Goal: Book appointment/travel/reservation

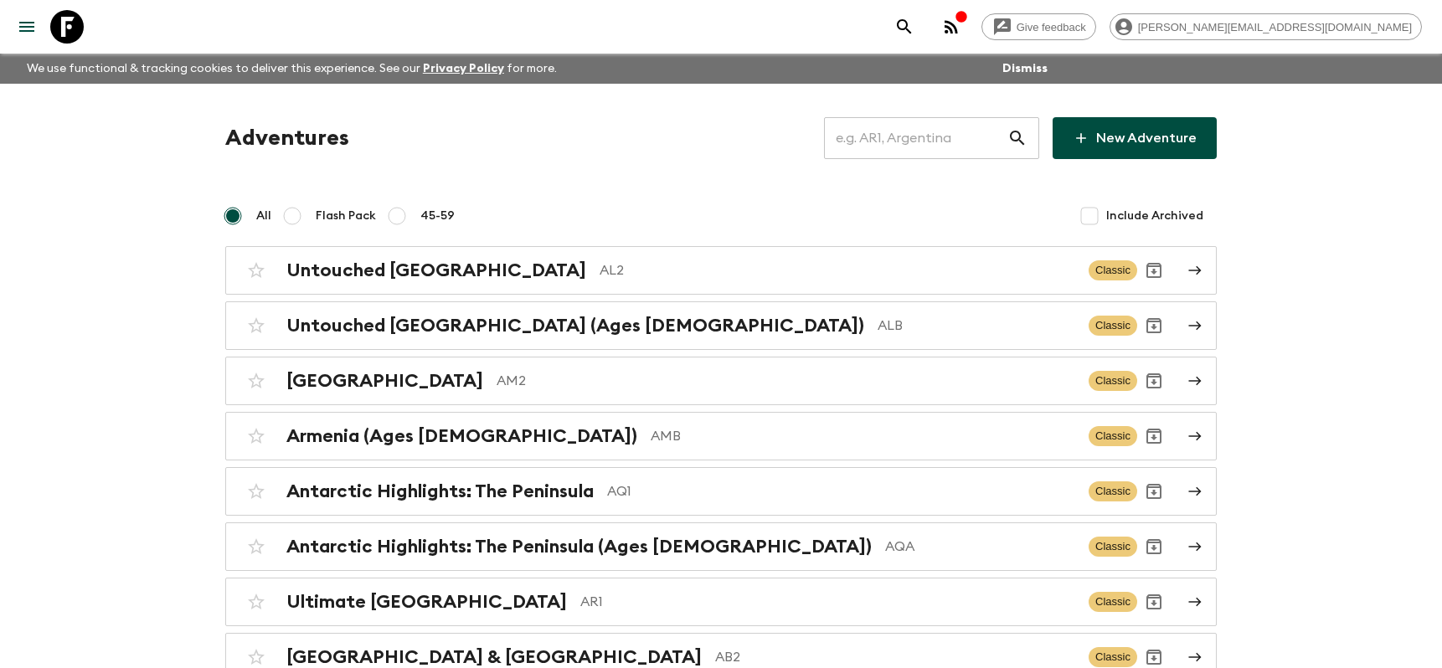
click at [901, 138] on input "text" at bounding box center [915, 138] width 183 height 47
paste input "GR3_[DATE]"
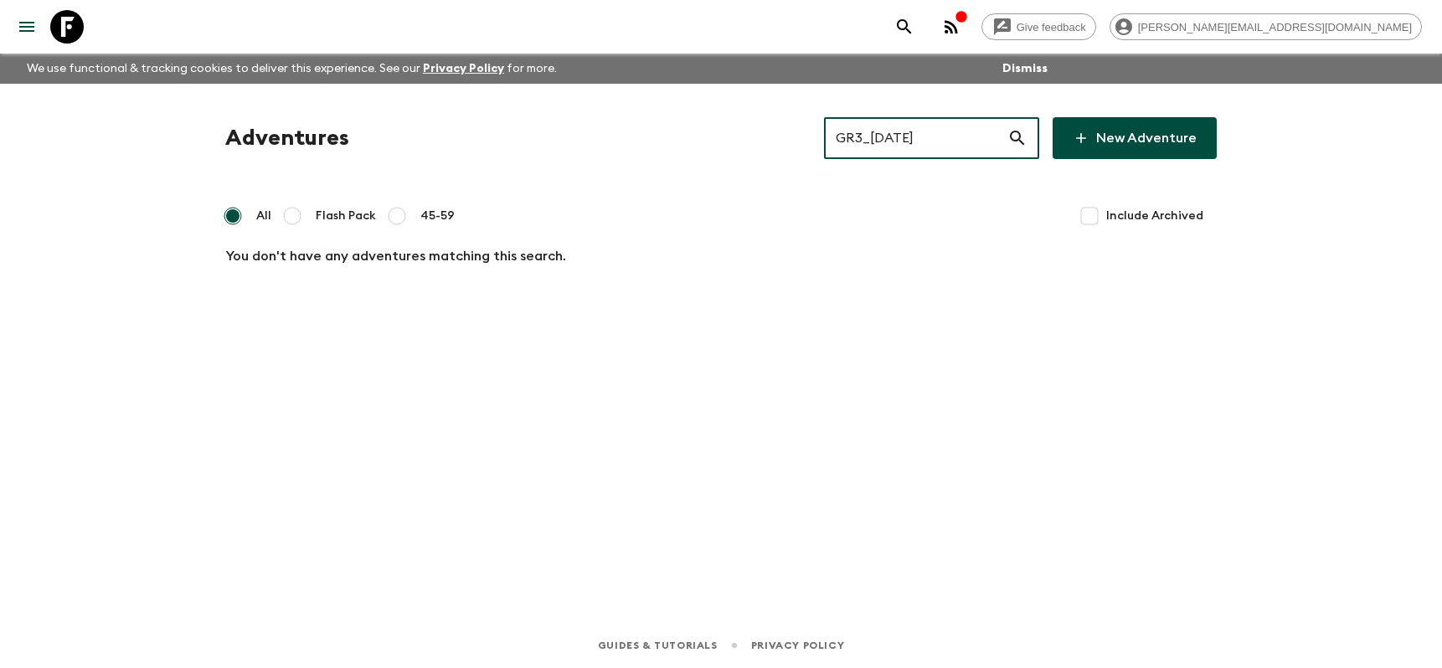
drag, startPoint x: 975, startPoint y: 143, endPoint x: 886, endPoint y: 145, distance: 88.8
click at [886, 145] on input "GR3_[DATE]" at bounding box center [915, 138] width 183 height 47
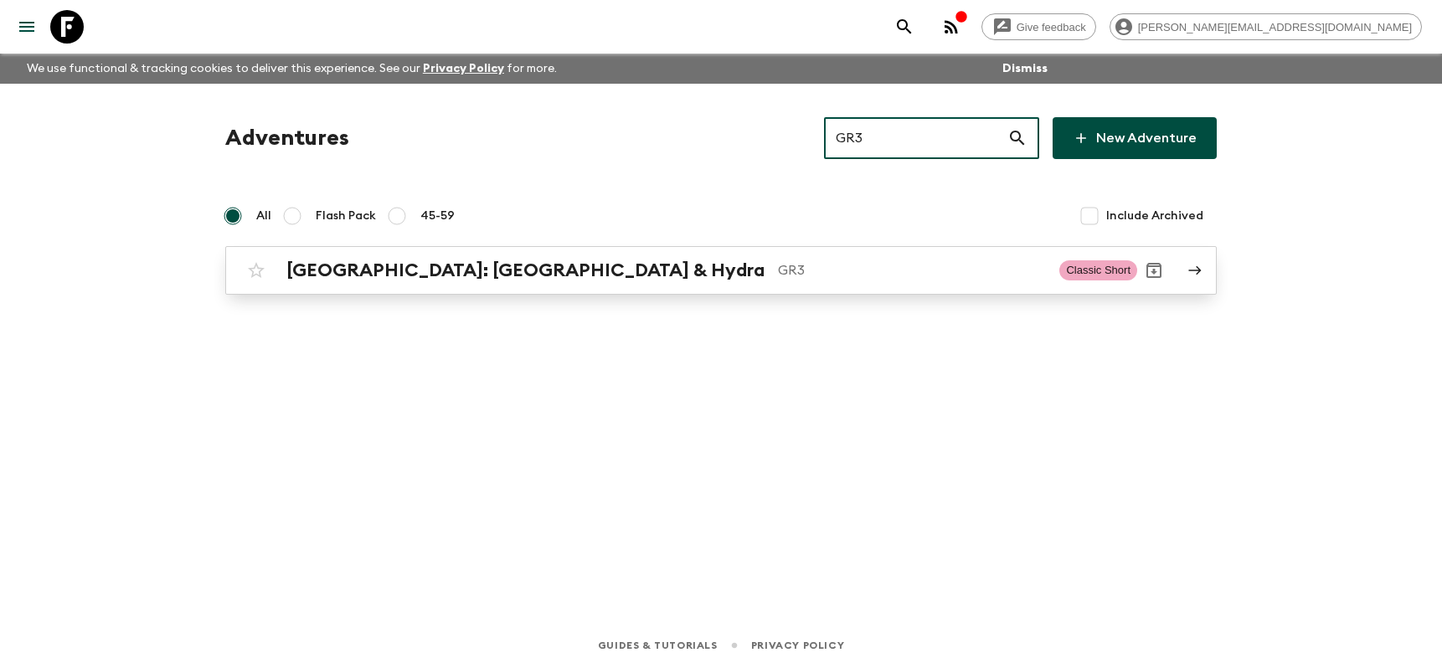
type input "GR3"
click at [708, 281] on div "[GEOGRAPHIC_DATA]: [GEOGRAPHIC_DATA] & Hydra GR3" at bounding box center [666, 271] width 760 height 22
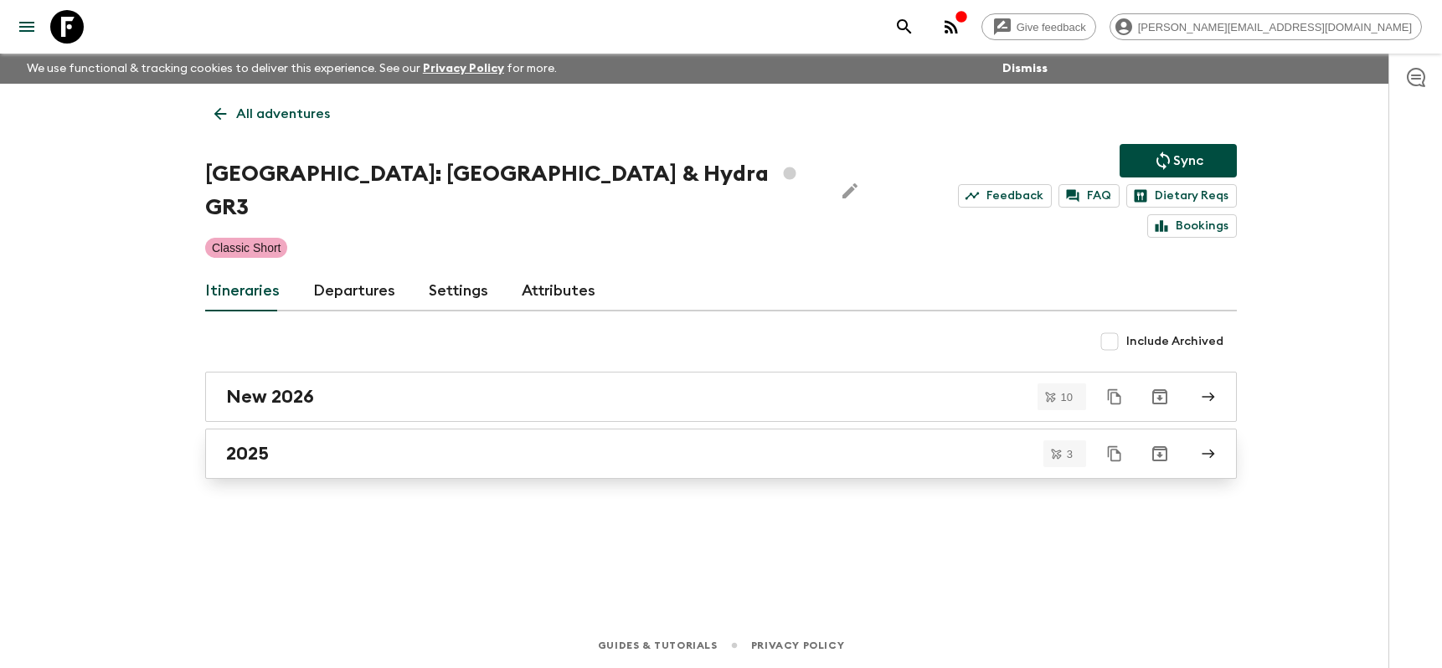
click at [301, 429] on link "2025" at bounding box center [721, 454] width 1032 height 50
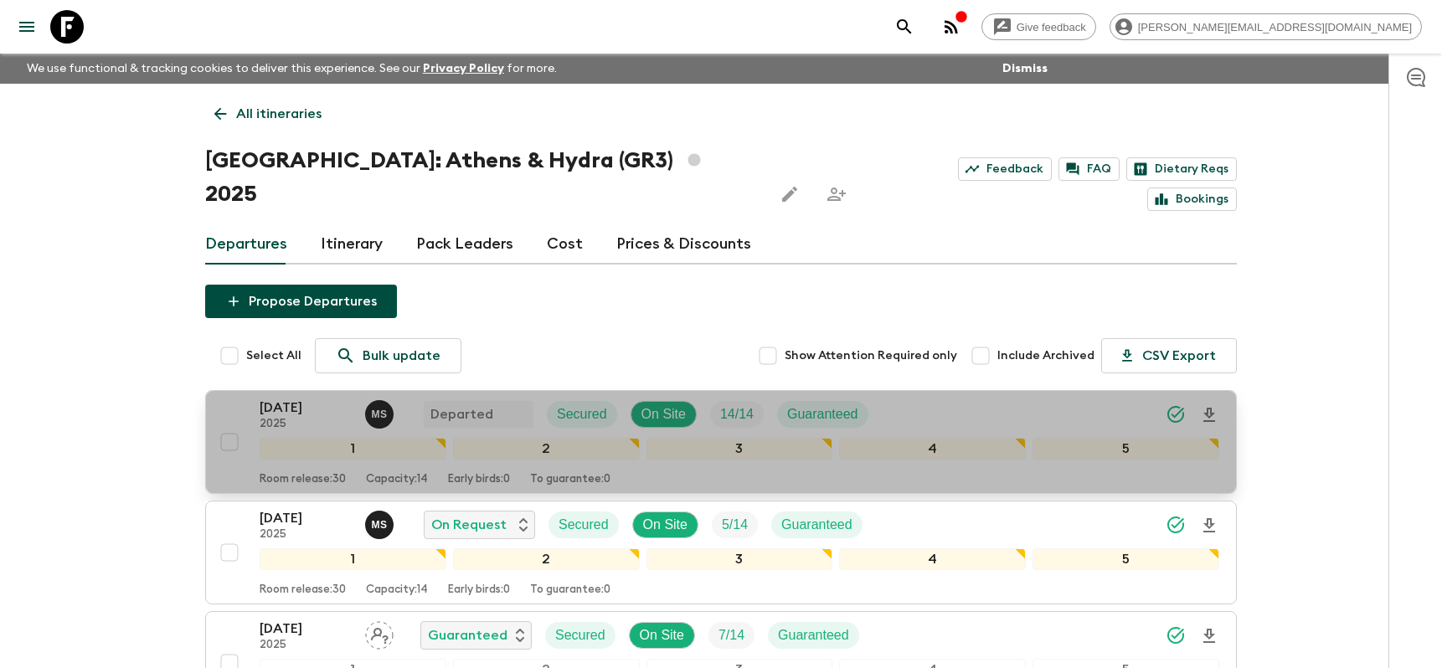
click at [293, 398] on p "[DATE]" at bounding box center [306, 408] width 92 height 20
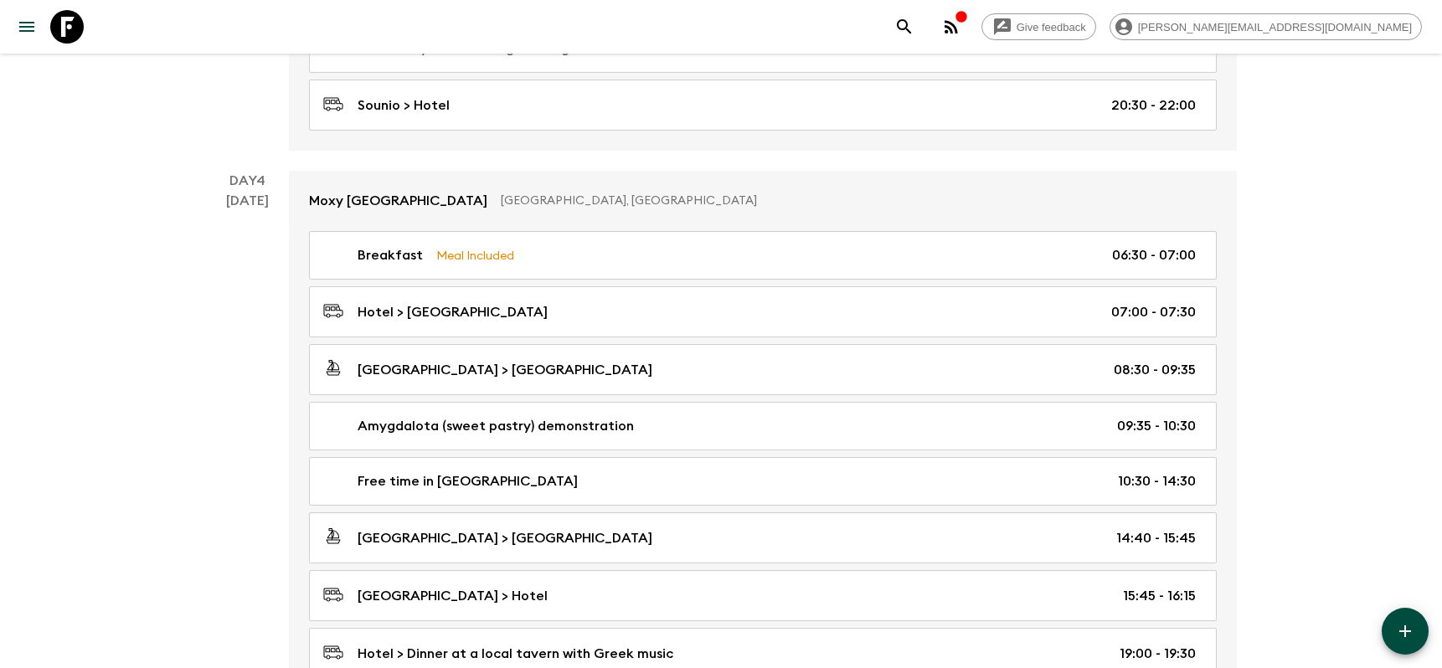
scroll to position [1688, 0]
